Goal: Task Accomplishment & Management: Manage account settings

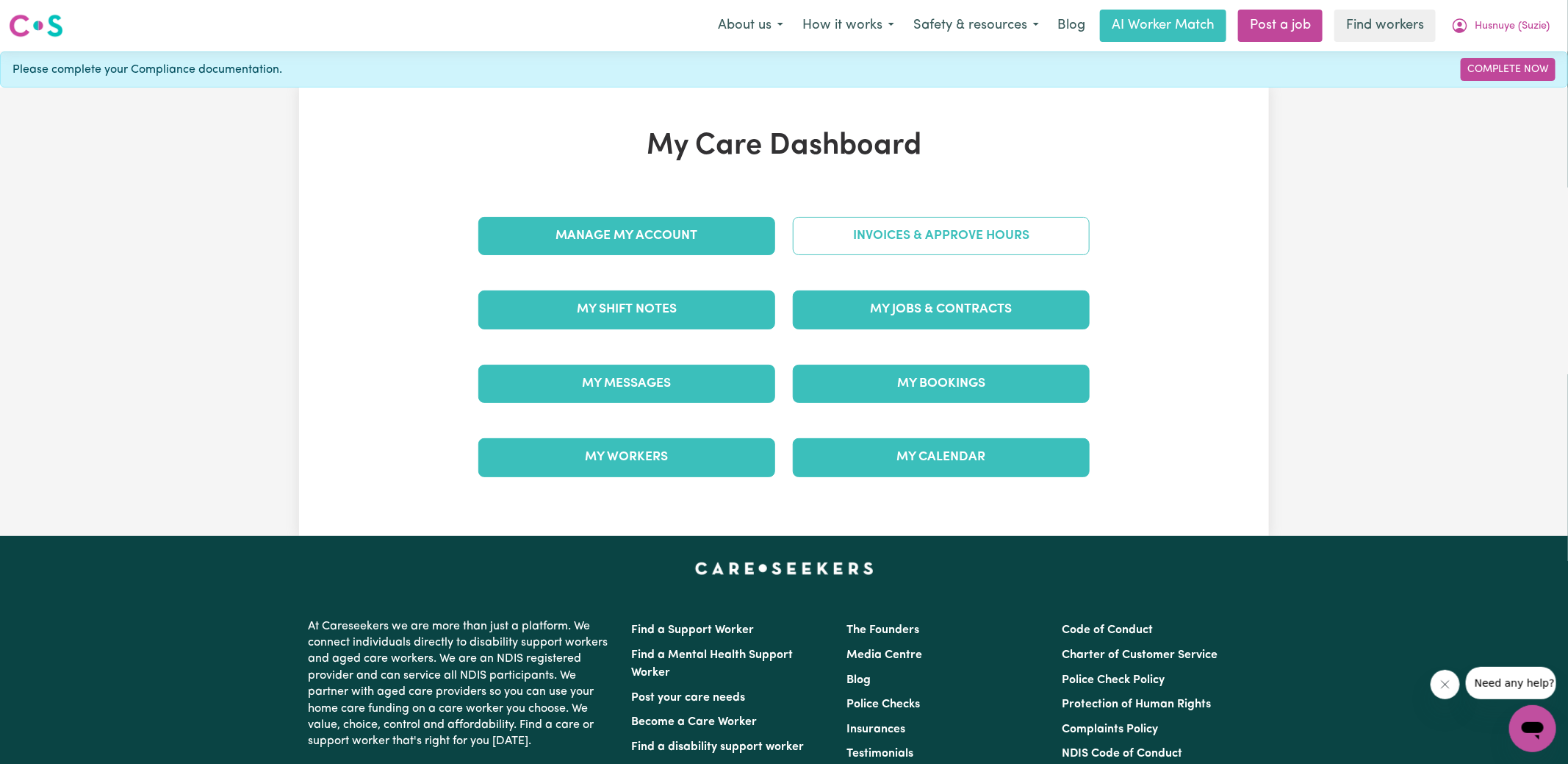
click at [886, 243] on link "Invoices & Approve Hours" at bounding box center [941, 236] width 297 height 38
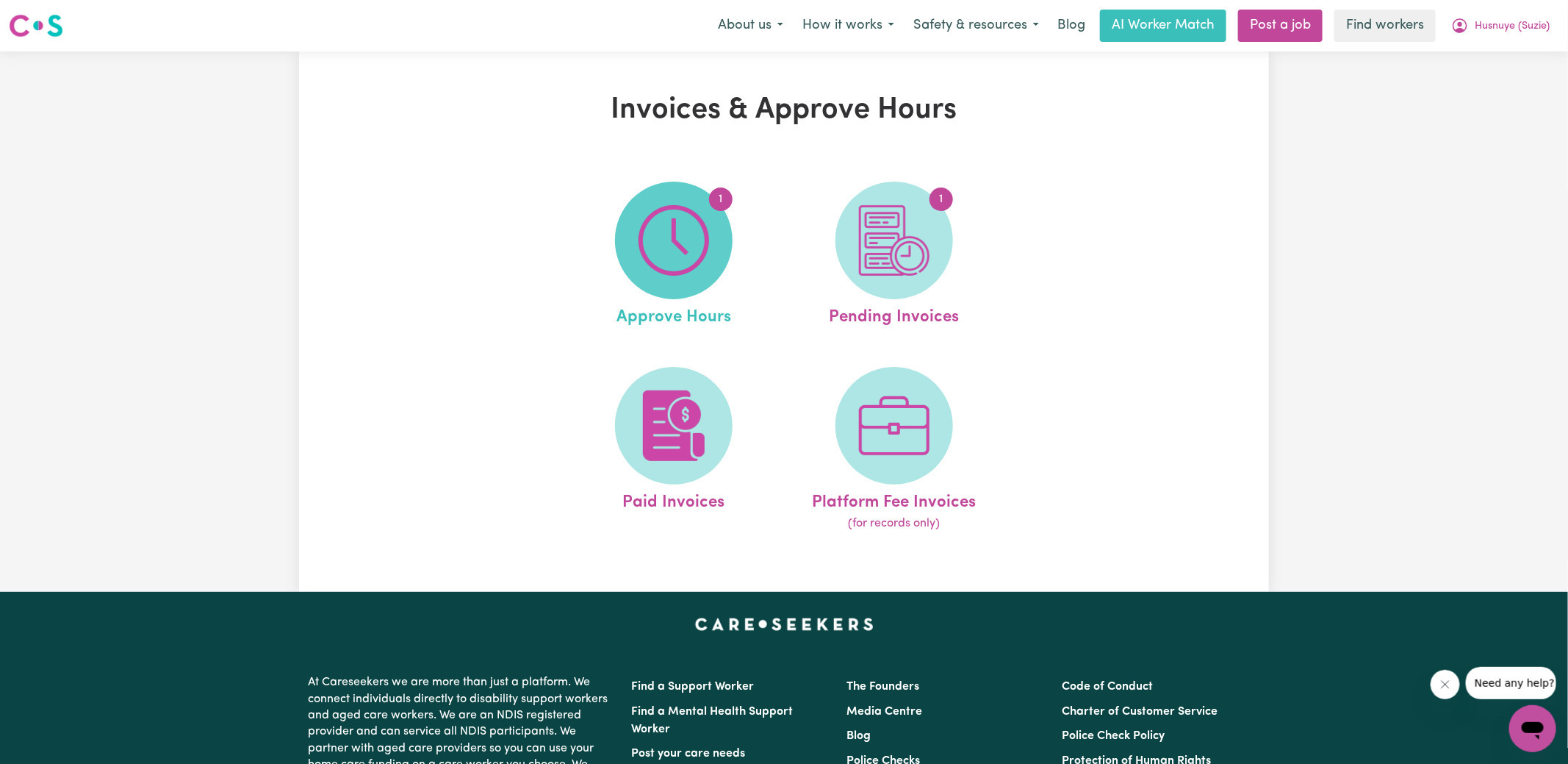
click at [703, 259] on img at bounding box center [673, 240] width 71 height 71
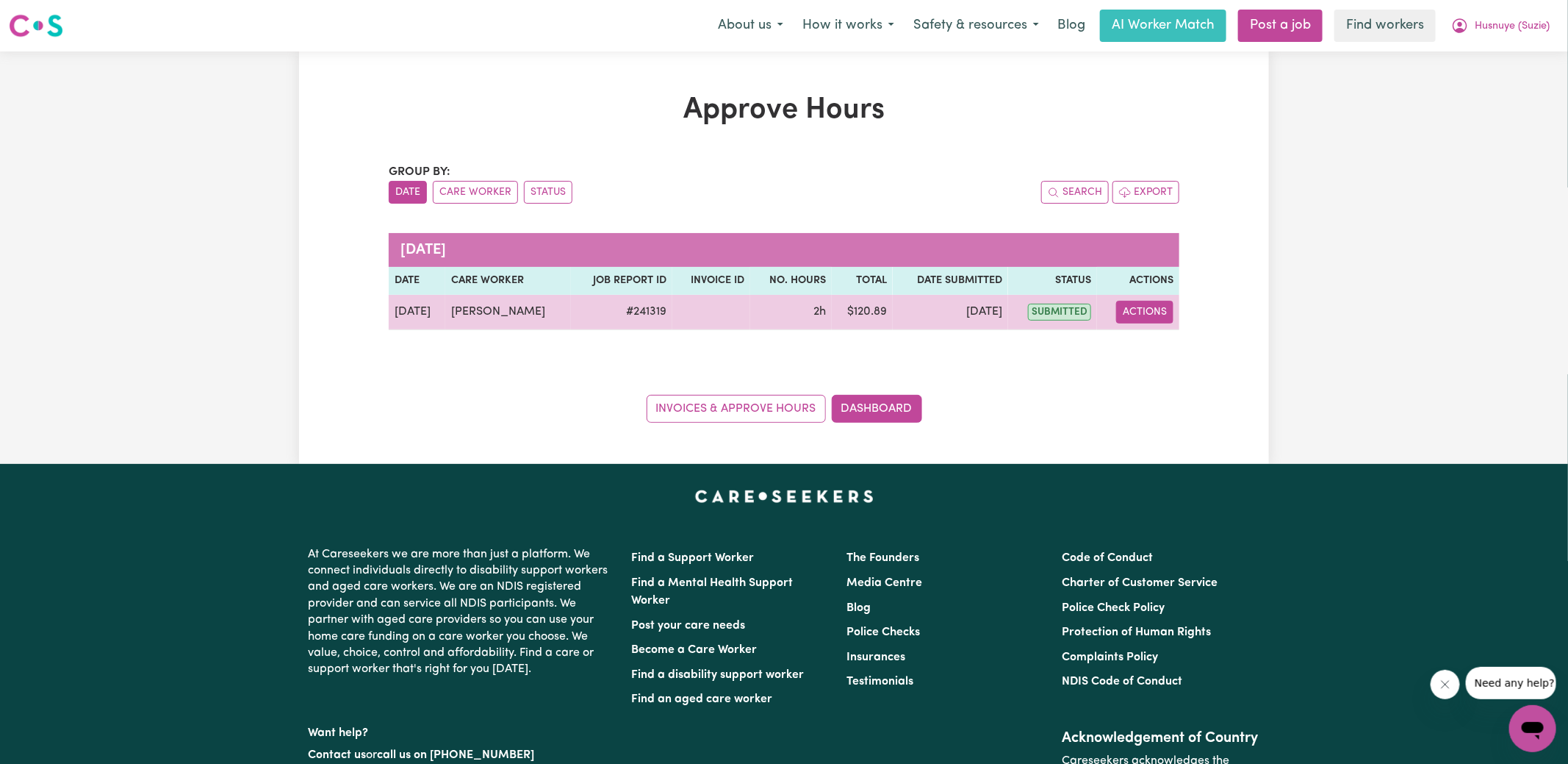
click at [1147, 306] on button "Actions" at bounding box center [1145, 311] width 58 height 22
click at [1149, 340] on link "View Job Report" at bounding box center [1181, 345] width 126 height 29
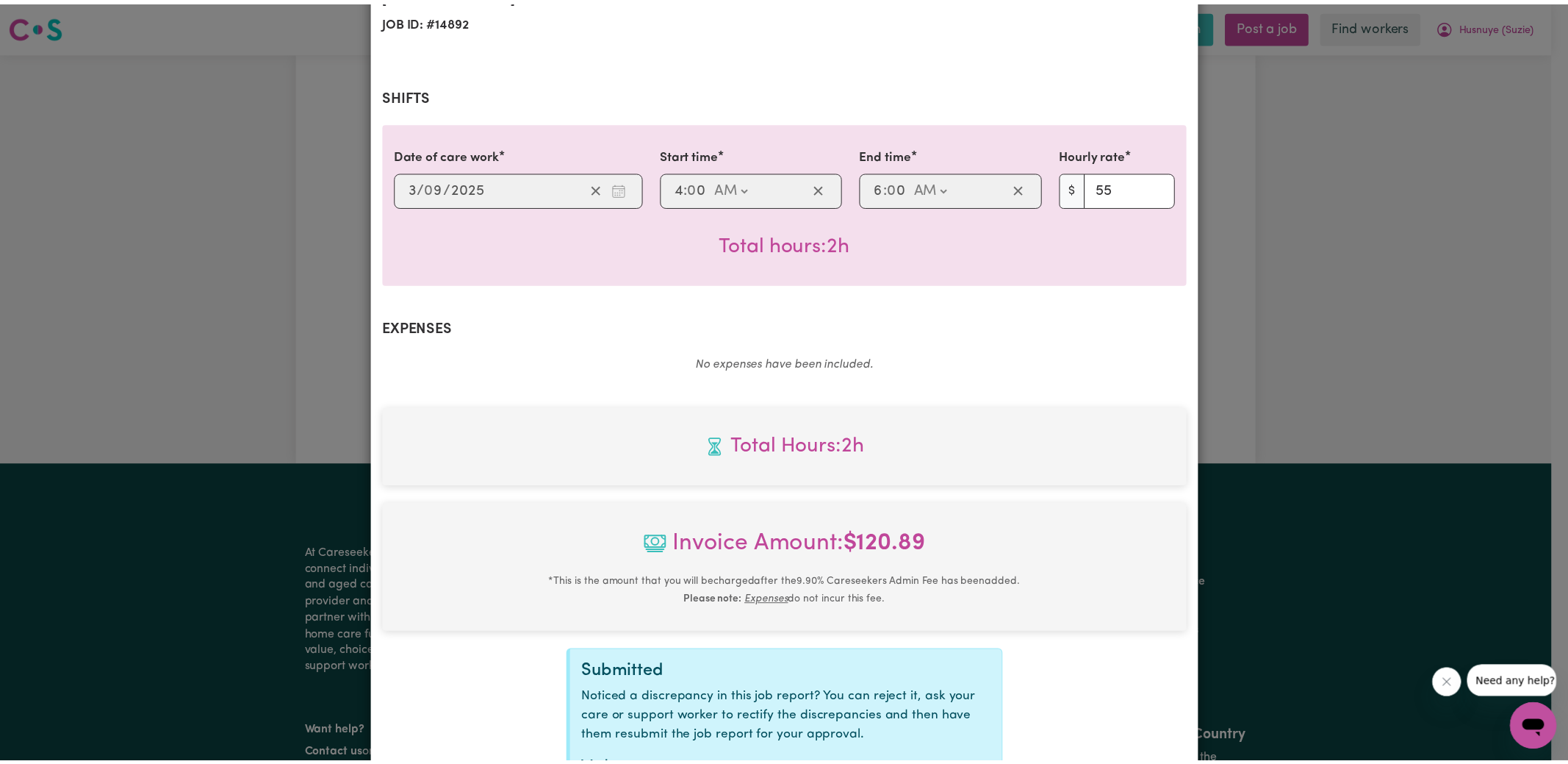
scroll to position [386, 0]
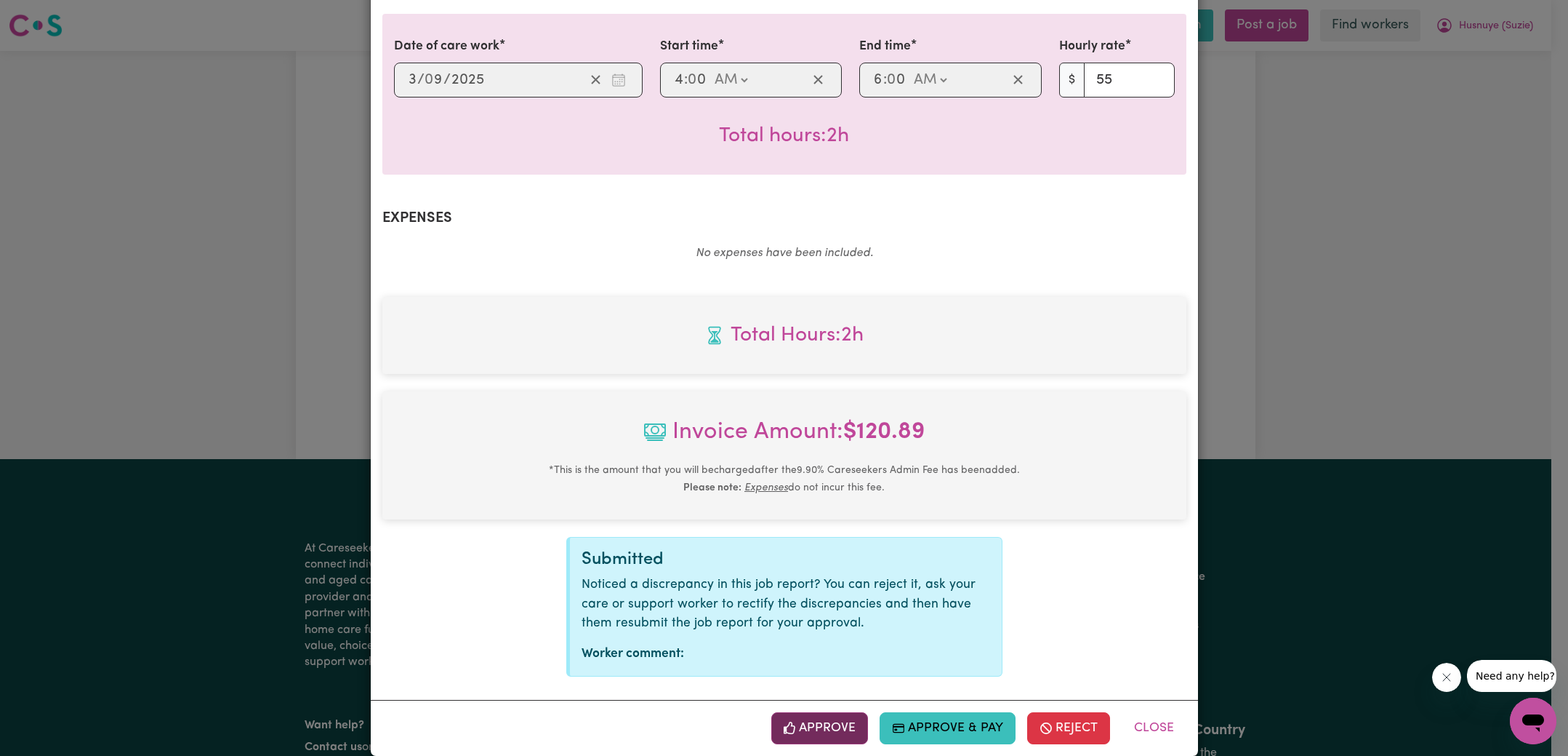
click at [842, 720] on button "Approve" at bounding box center [820, 728] width 97 height 32
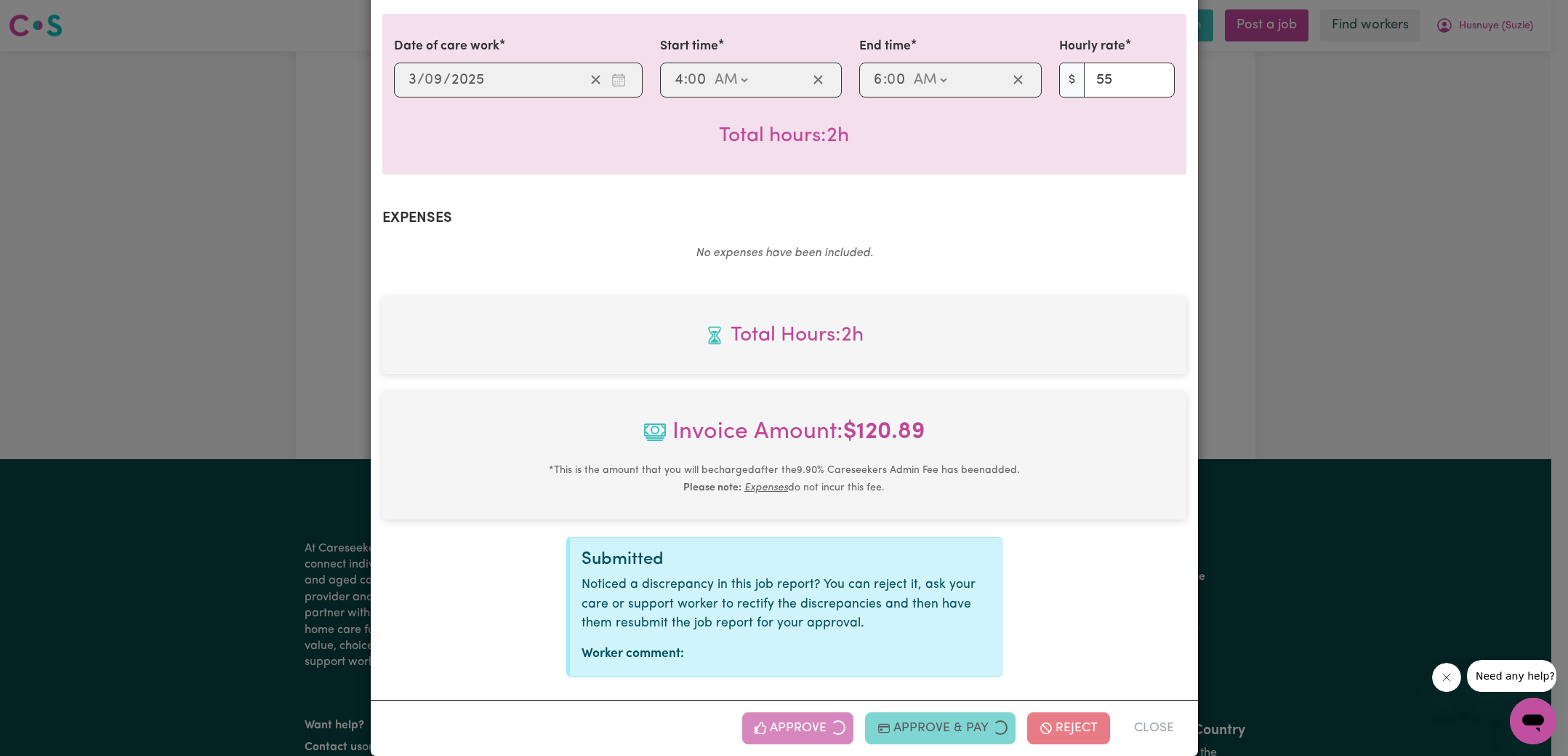
click at [1304, 387] on div "Job Report # 241319 - [PERSON_NAME] Summary Job report # 241319 Client name: Hu…" at bounding box center [784, 378] width 1568 height 756
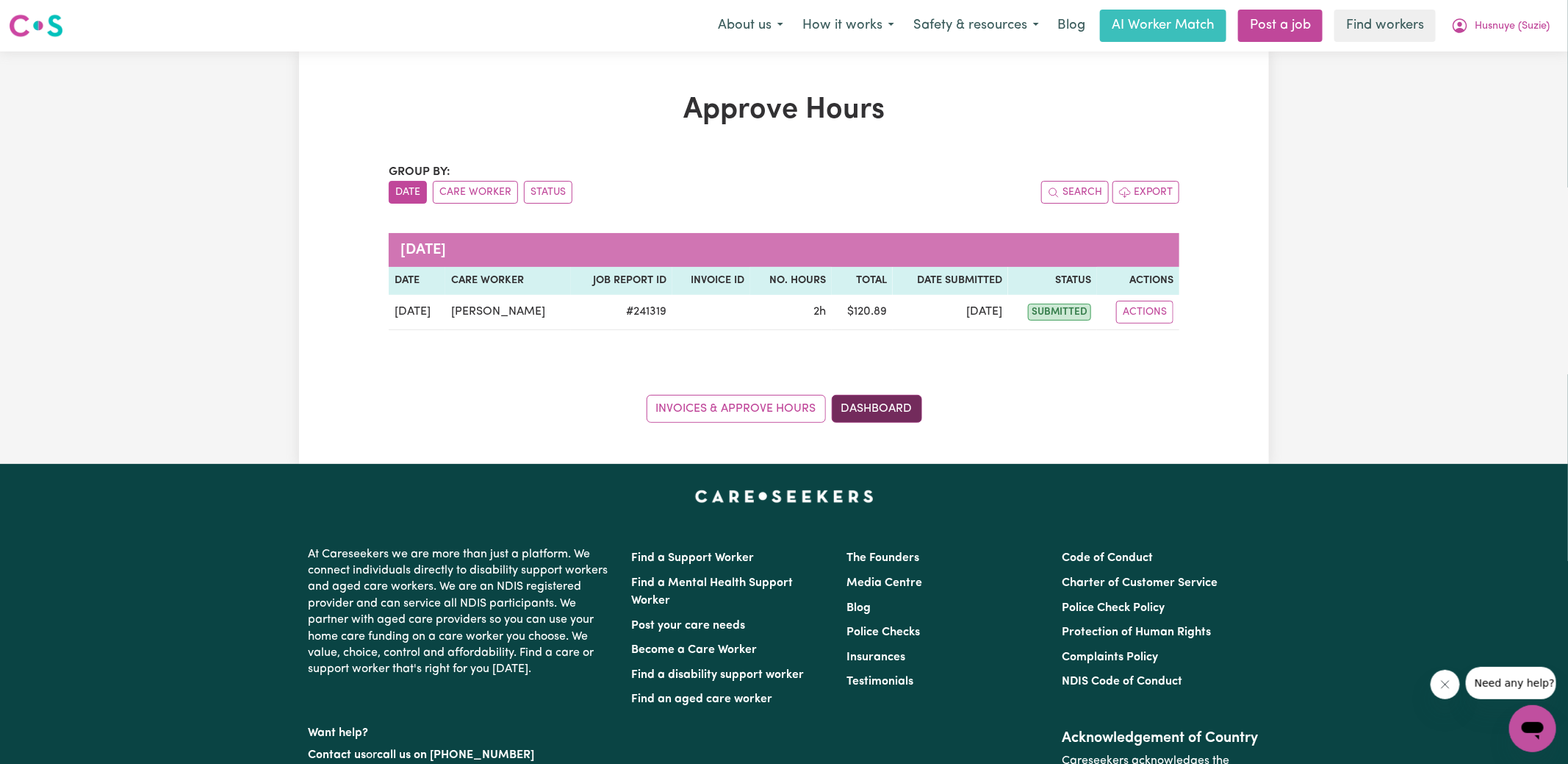
click at [889, 407] on link "Dashboard" at bounding box center [876, 409] width 90 height 28
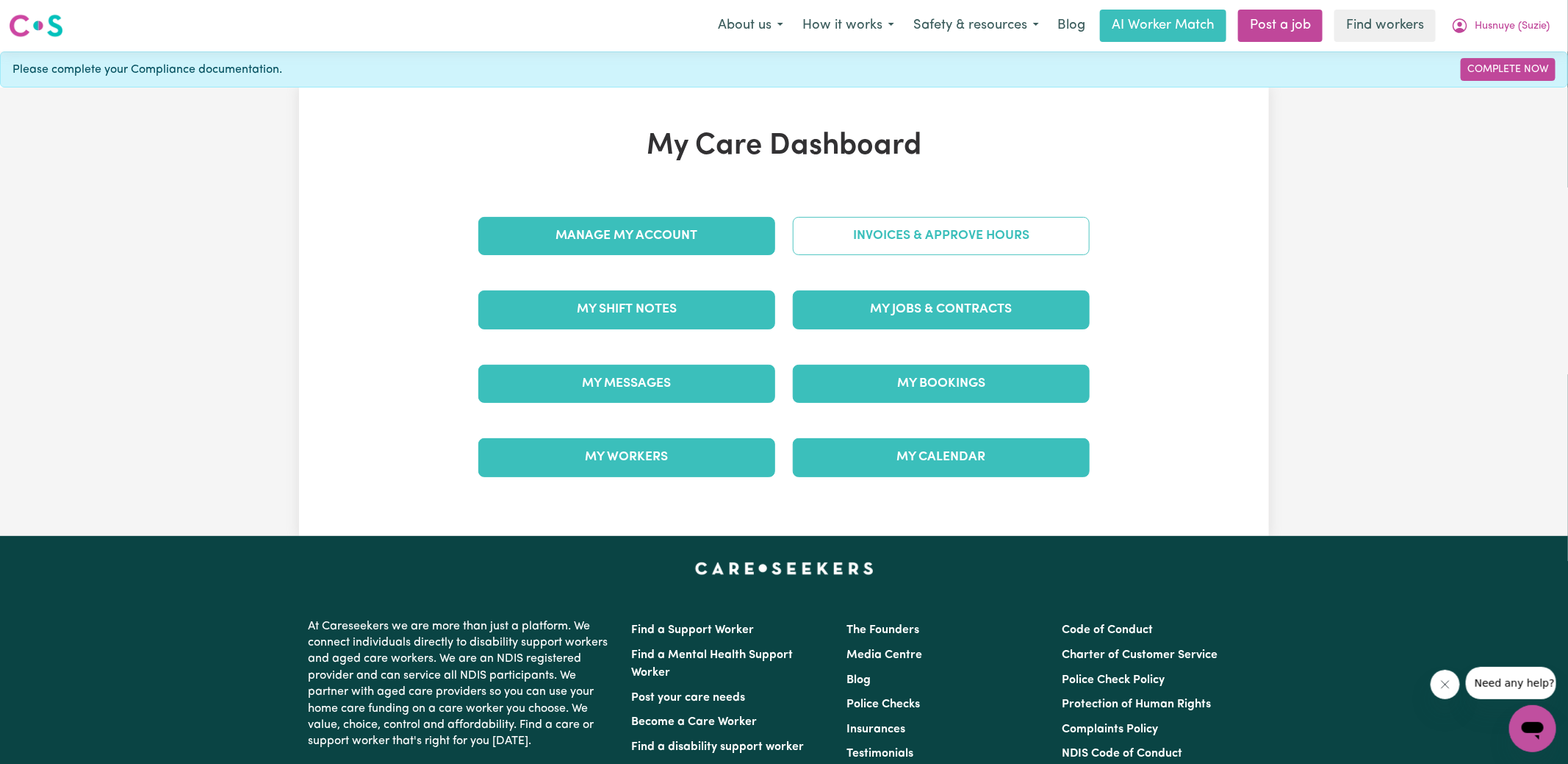
click at [903, 231] on link "Invoices & Approve Hours" at bounding box center [941, 236] width 297 height 38
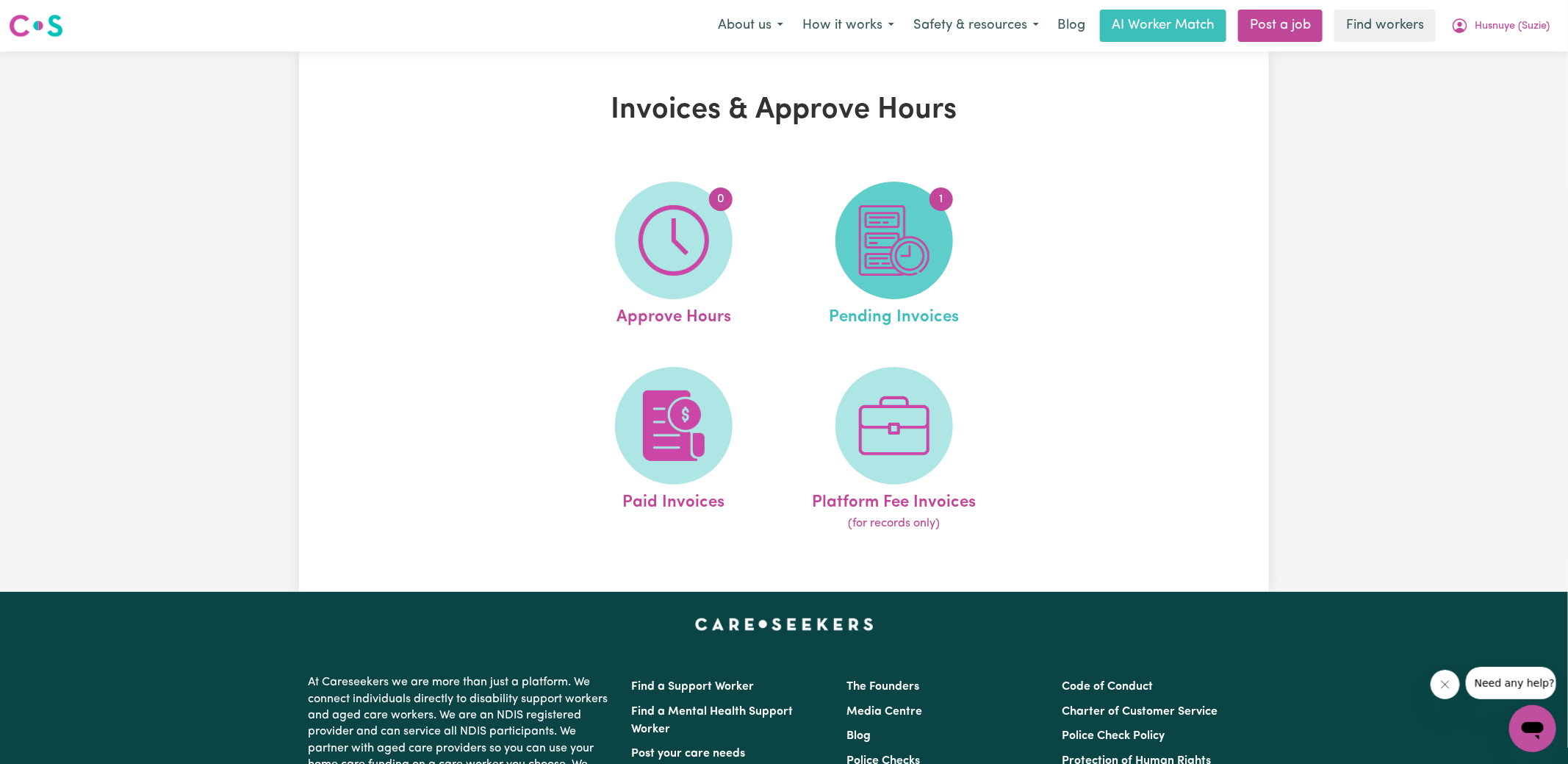
click at [941, 263] on span "1" at bounding box center [894, 240] width 118 height 118
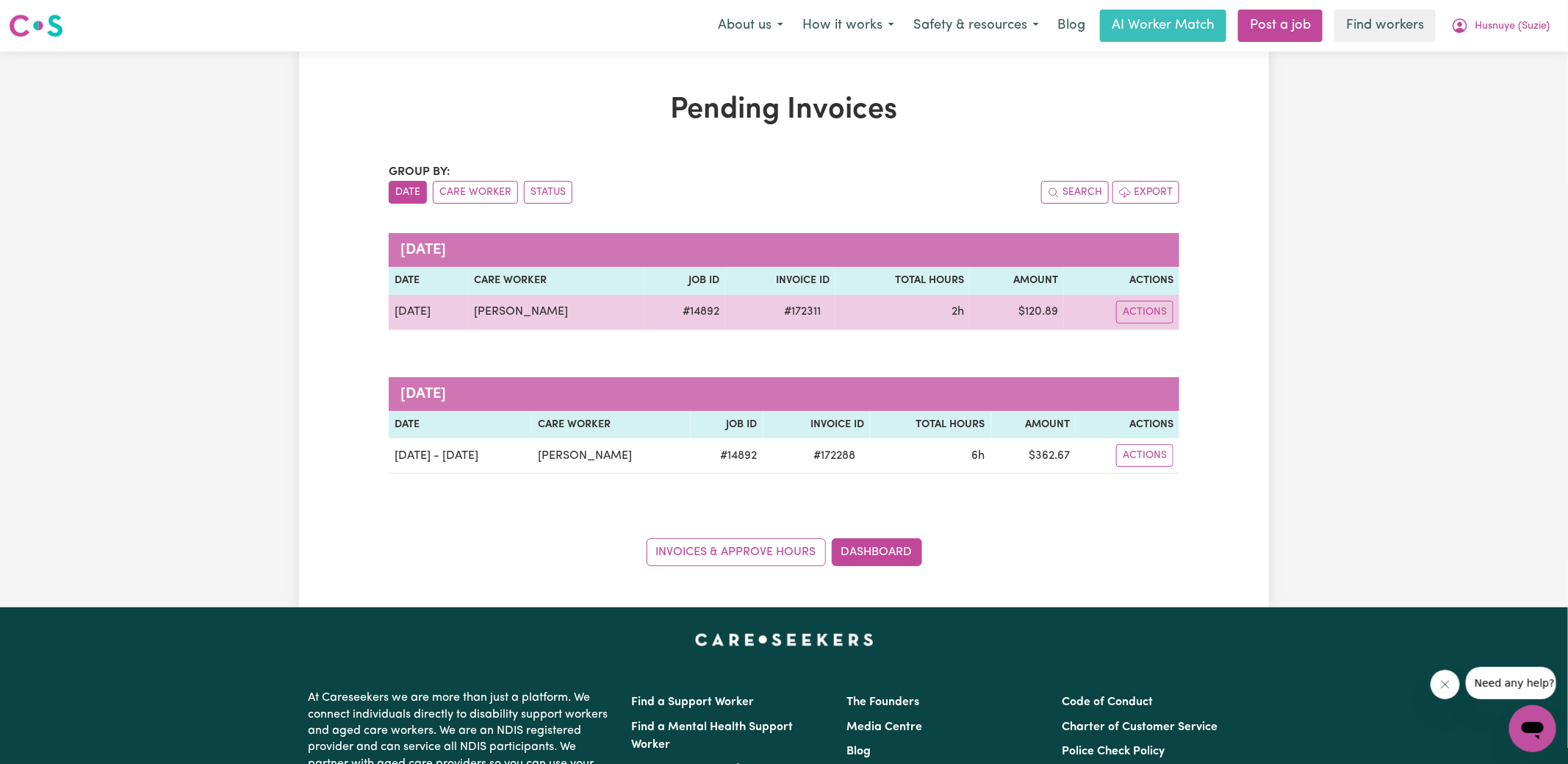
click at [796, 315] on span "# 172311" at bounding box center [802, 311] width 54 height 18
copy span "172311"
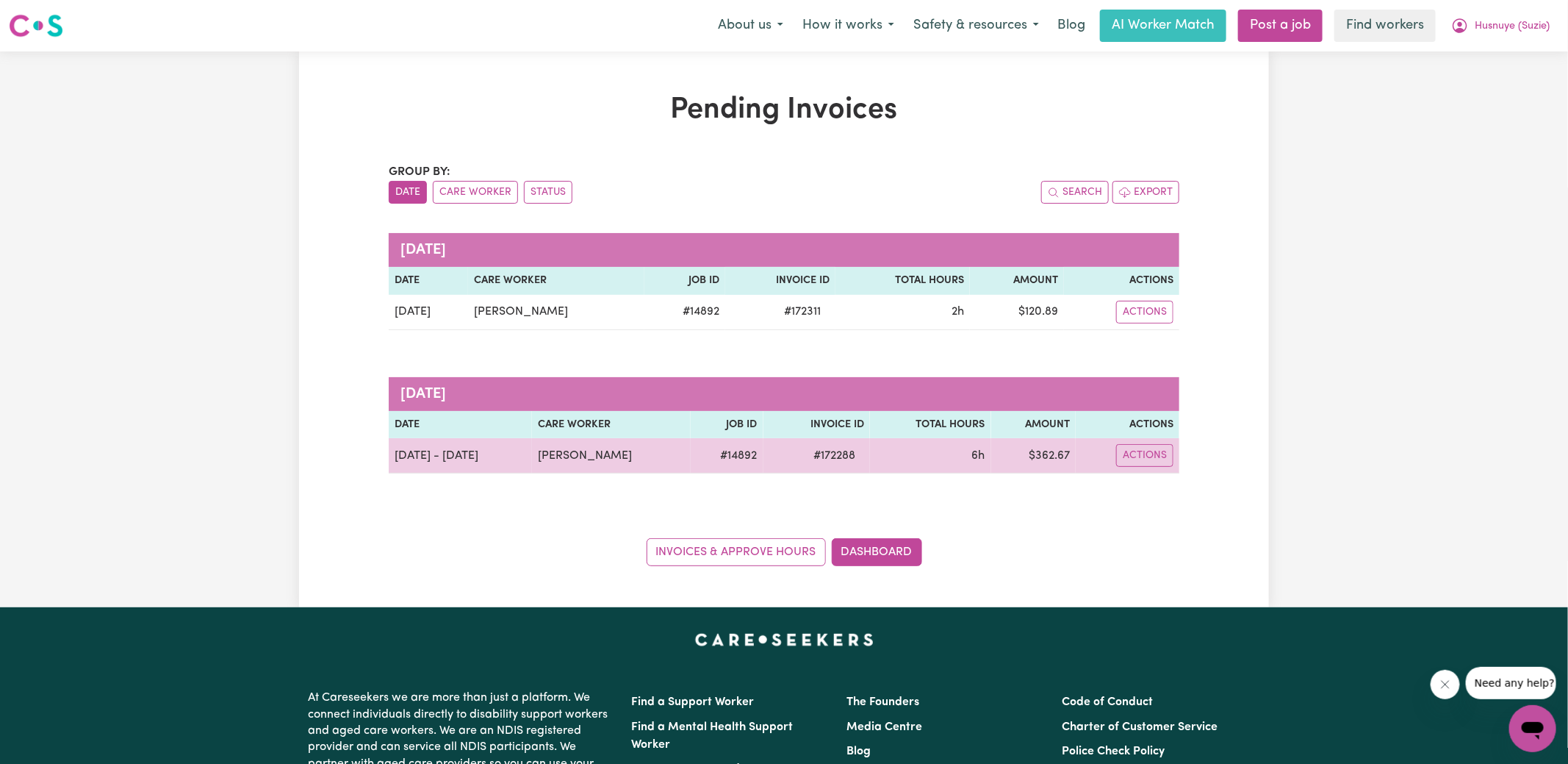
click at [826, 455] on span "# 172288" at bounding box center [833, 455] width 59 height 18
click at [826, 454] on span "# 172288" at bounding box center [833, 455] width 59 height 18
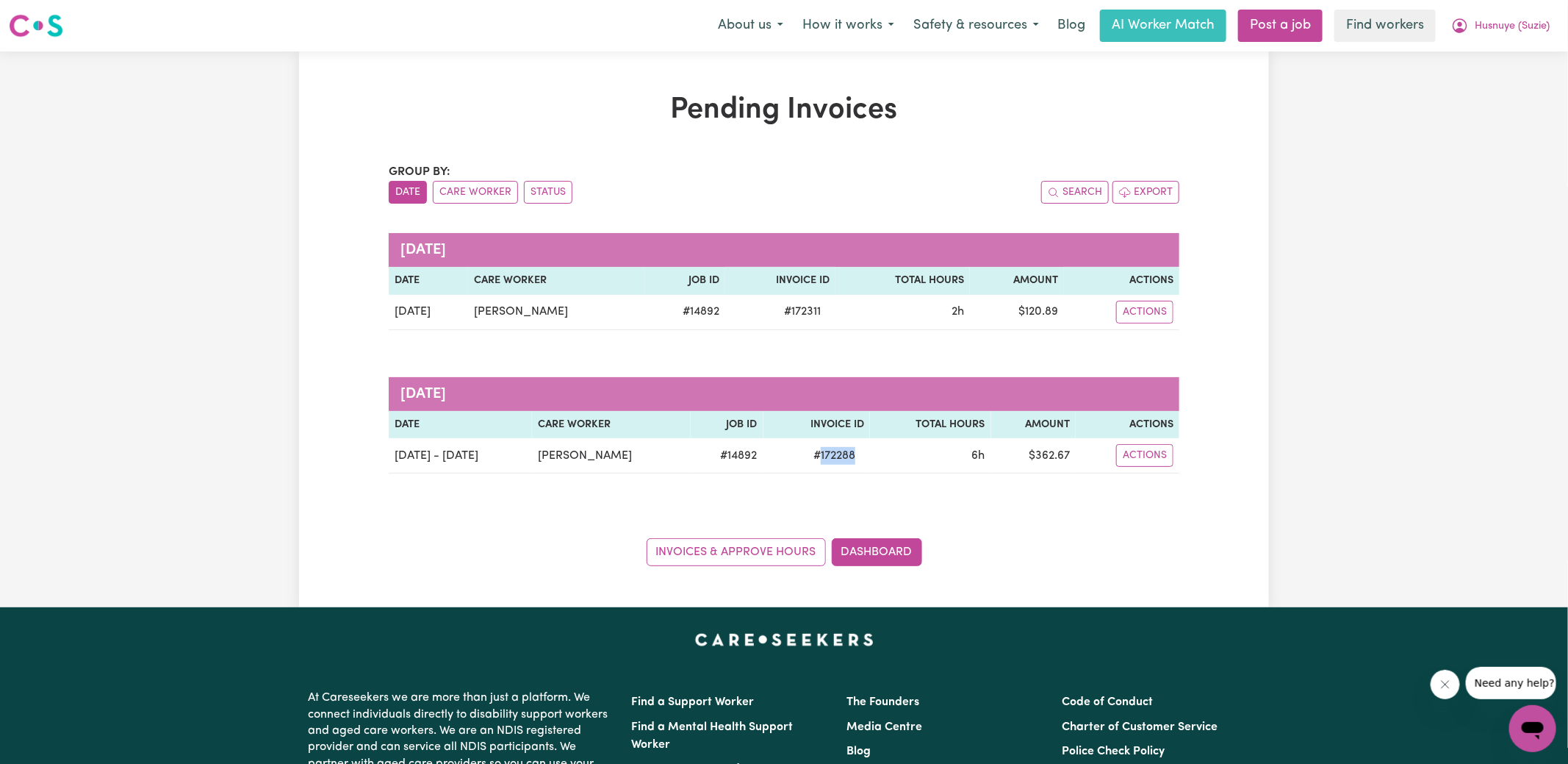
copy span "172288"
click at [1476, 20] on span "Husnuye (Suzie)" at bounding box center [1511, 26] width 75 height 16
click at [1453, 89] on link "Logout" at bounding box center [1500, 84] width 116 height 28
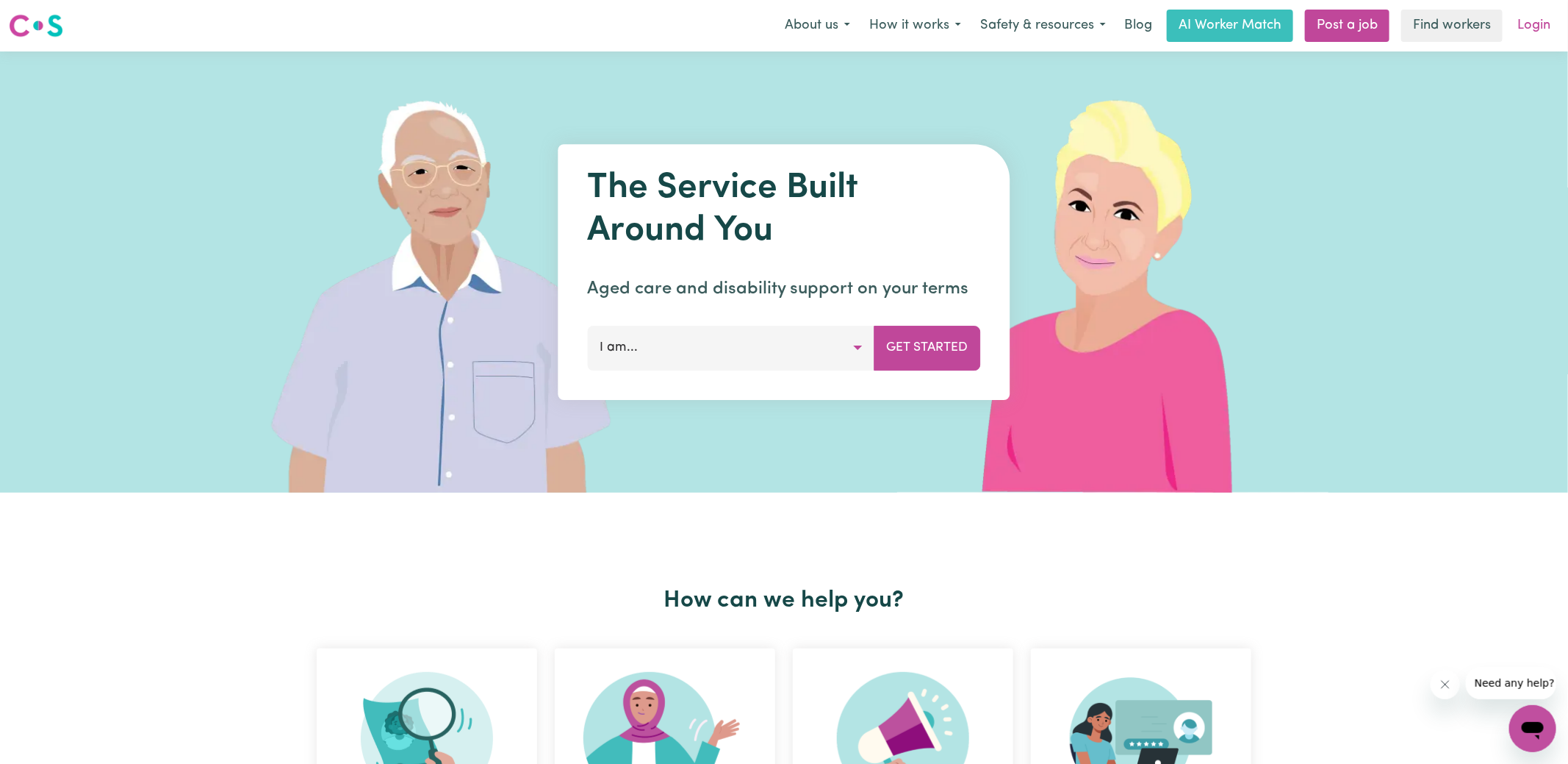
click at [1540, 38] on link "Login" at bounding box center [1534, 26] width 51 height 33
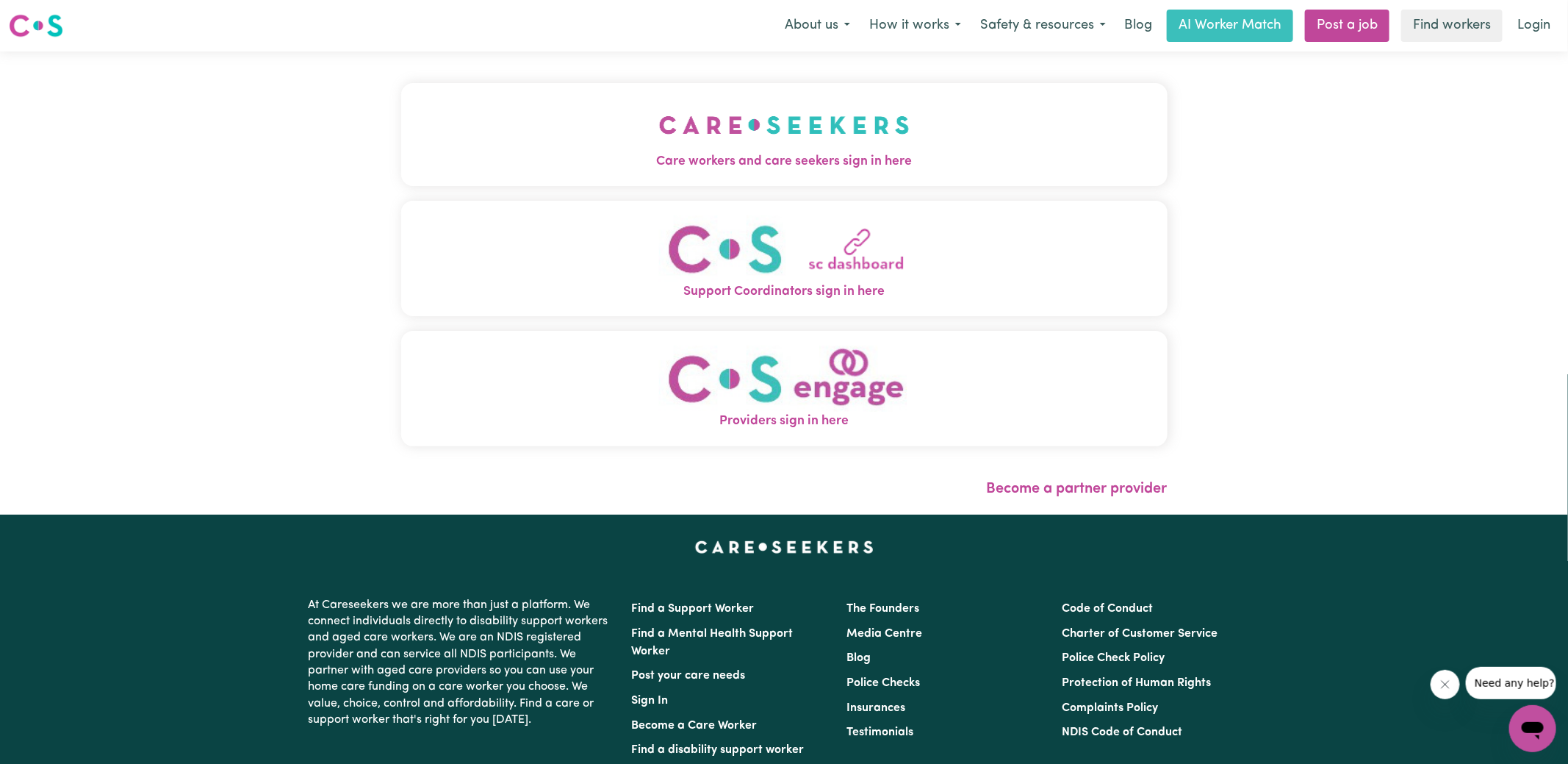
click at [765, 163] on span "Care workers and care seekers sign in here" at bounding box center [784, 162] width 766 height 19
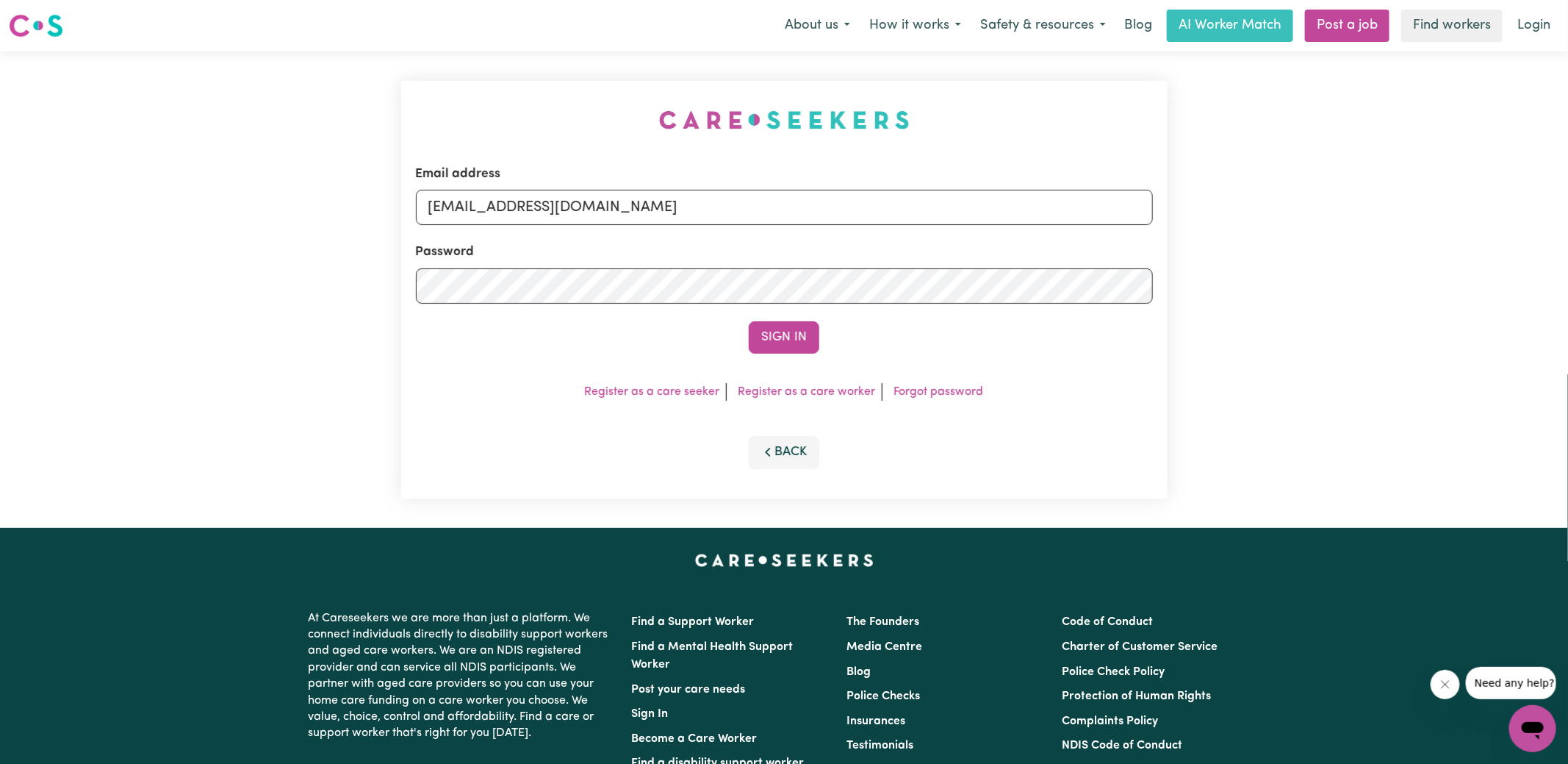
click at [641, 107] on div "Email address [EMAIL_ADDRESS][DOMAIN_NAME] Password Sign In Register as a care …" at bounding box center [784, 289] width 766 height 417
drag, startPoint x: 813, startPoint y: 205, endPoint x: 43, endPoint y: 199, distance: 770.0
click at [43, 199] on div "Email address [EMAIL_ADDRESS][DOMAIN_NAME] Password Sign In Register as a care …" at bounding box center [784, 290] width 1568 height 477
type input "[PERSON_NAME][EMAIL_ADDRESS][DOMAIN_NAME]"
click at [748, 321] on button "Sign In" at bounding box center [784, 337] width 71 height 33
